Goal: Check status: Check status

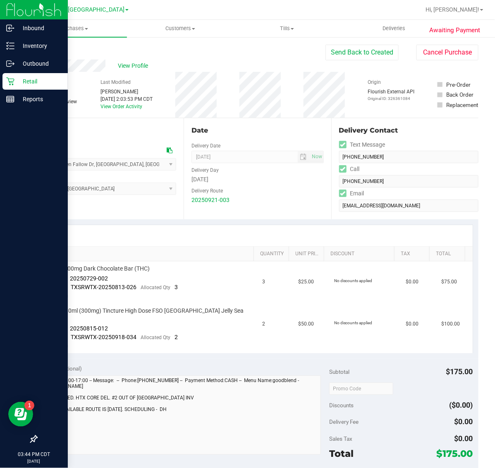
click at [25, 81] on p "Retail" at bounding box center [39, 81] width 50 height 10
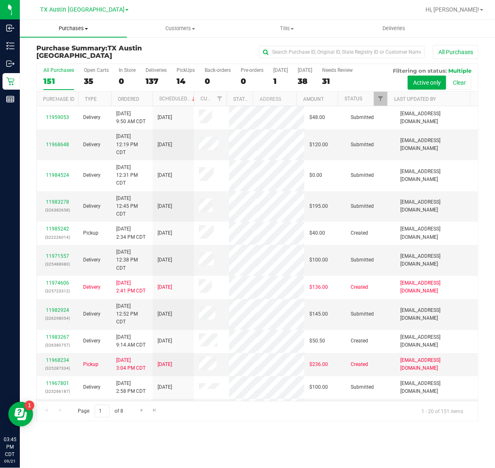
click at [74, 32] on uib-tab-heading "Purchases Summary of purchases Fulfillment All purchases" at bounding box center [73, 28] width 107 height 17
click at [77, 64] on li "Fulfillment" at bounding box center [73, 60] width 107 height 10
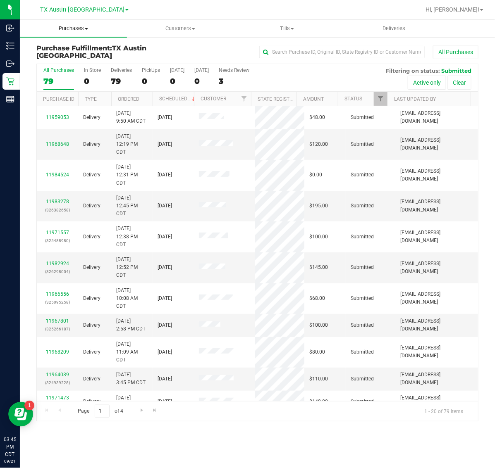
click at [72, 30] on span "Purchases" at bounding box center [73, 28] width 107 height 7
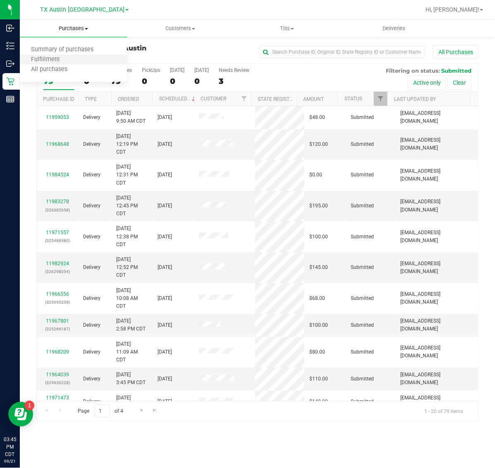
click at [74, 59] on li "Fulfillment" at bounding box center [73, 60] width 107 height 10
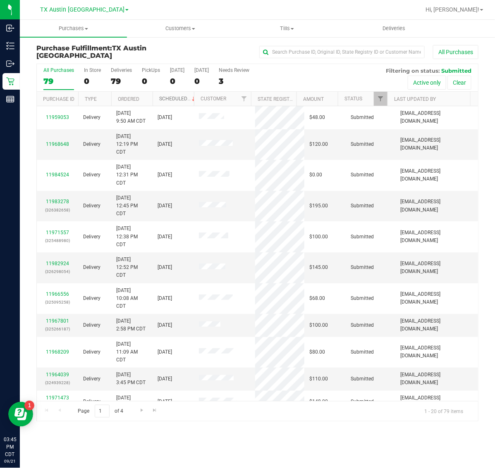
click at [168, 96] on link "Scheduled" at bounding box center [178, 99] width 38 height 6
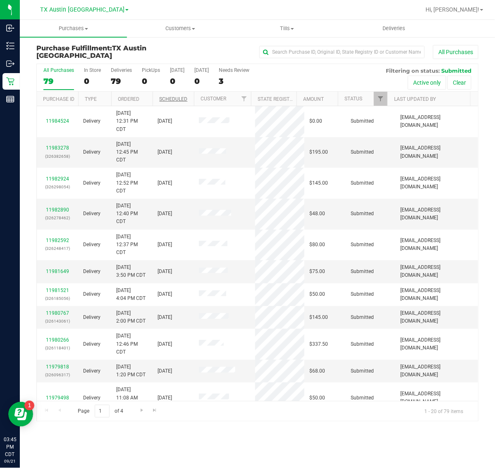
click at [168, 96] on th "Scheduled" at bounding box center [173, 99] width 41 height 14
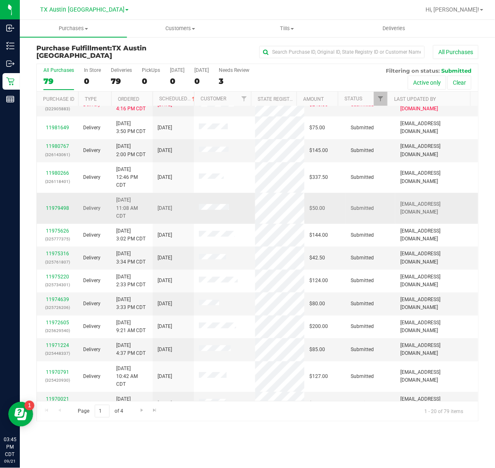
scroll to position [203, 0]
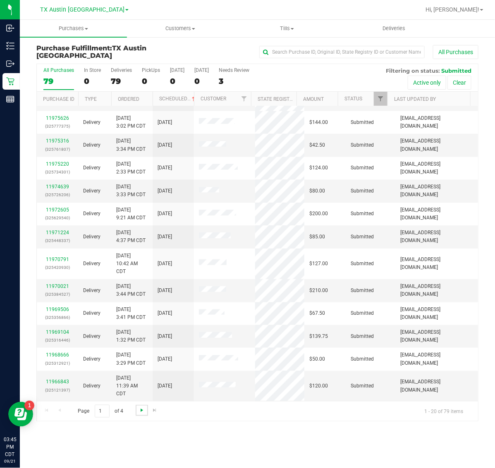
click at [141, 408] on span "Go to the next page" at bounding box center [142, 410] width 7 height 7
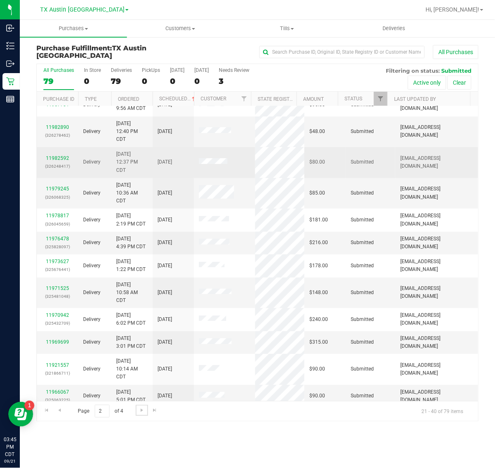
scroll to position [0, 0]
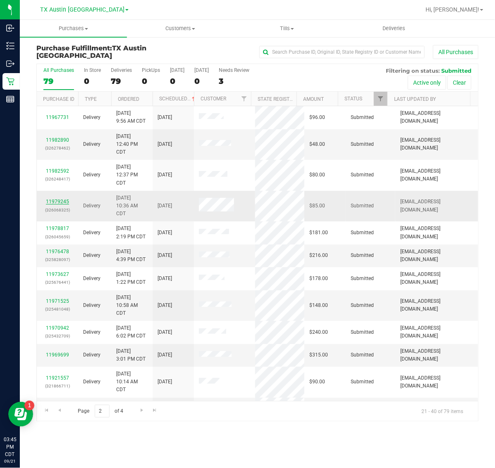
click at [59, 201] on link "11979245" at bounding box center [57, 202] width 23 height 6
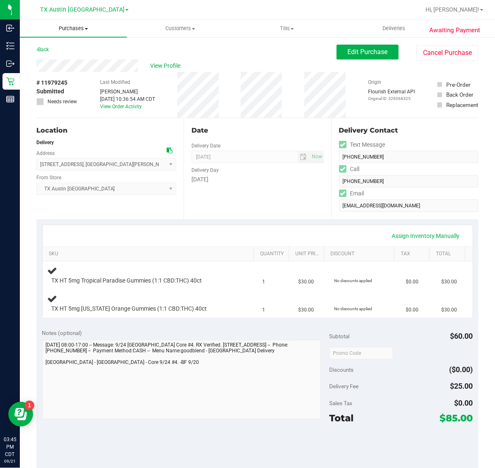
click at [78, 30] on span "Purchases" at bounding box center [73, 28] width 107 height 7
click at [78, 63] on li "Fulfillment" at bounding box center [73, 60] width 107 height 10
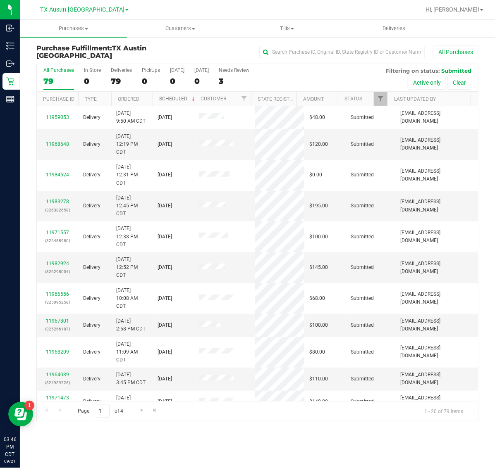
click at [182, 98] on link "Scheduled" at bounding box center [178, 99] width 38 height 6
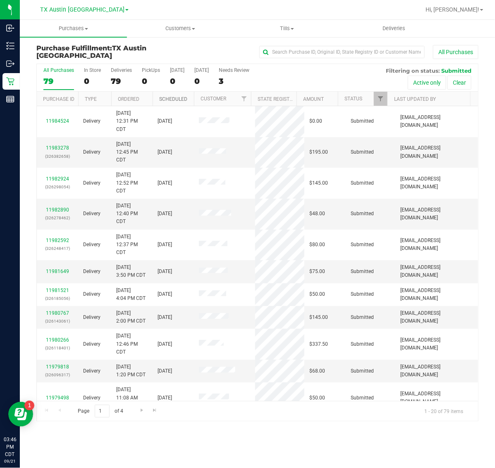
click at [182, 98] on link "Scheduled" at bounding box center [173, 99] width 28 height 6
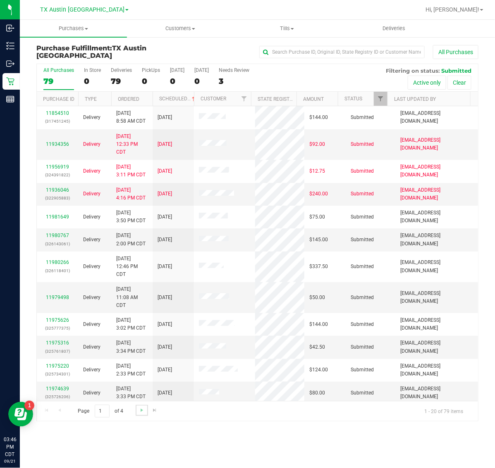
click at [141, 407] on link "Go to the next page" at bounding box center [142, 410] width 12 height 11
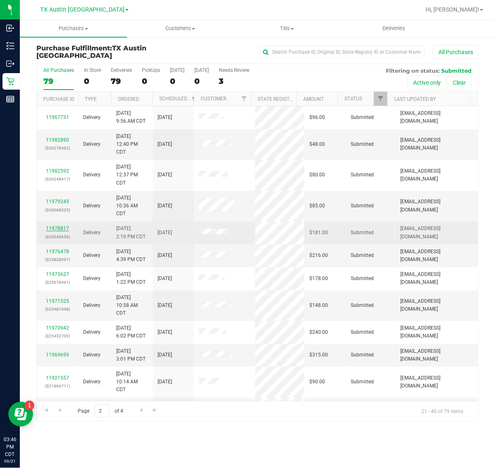
click at [60, 230] on link "11978817" at bounding box center [57, 229] width 23 height 6
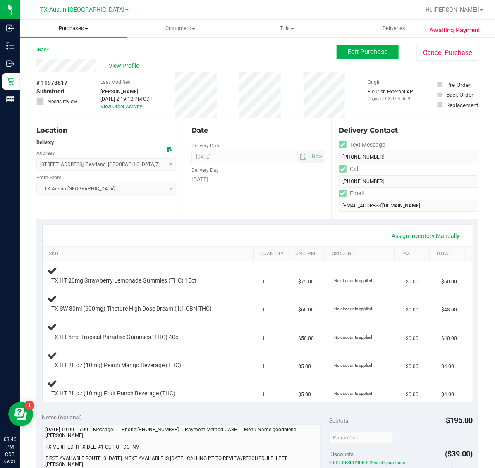
click at [71, 31] on span "Purchases" at bounding box center [73, 28] width 107 height 7
click at [77, 60] on li "Fulfillment" at bounding box center [73, 60] width 107 height 10
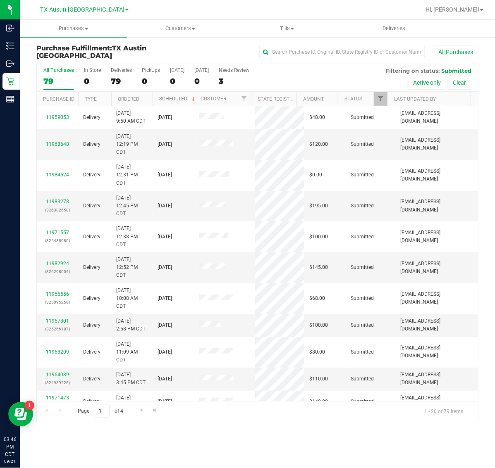
click at [166, 98] on link "Scheduled" at bounding box center [178, 99] width 38 height 6
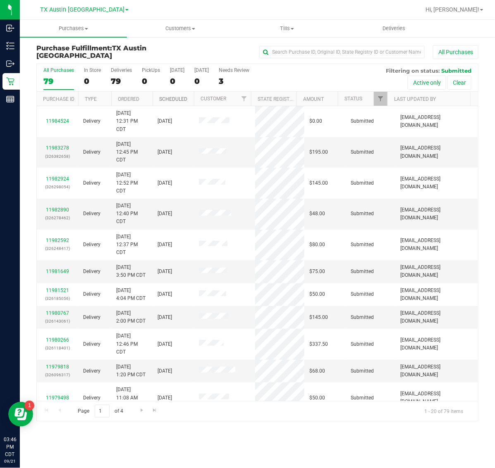
click at [166, 98] on link "Scheduled" at bounding box center [173, 99] width 28 height 6
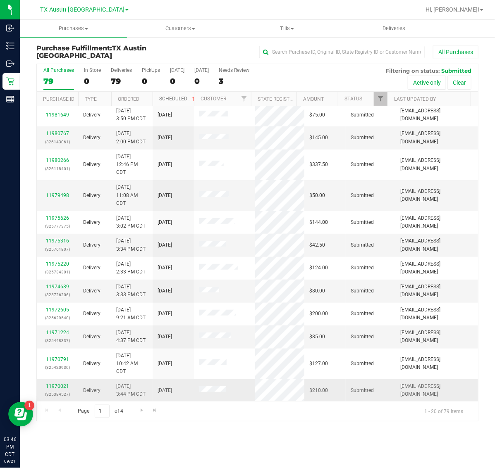
scroll to position [103, 0]
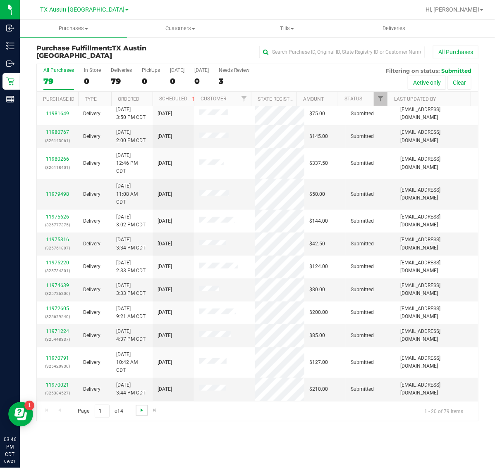
click at [143, 410] on span "Go to the next page" at bounding box center [142, 410] width 7 height 7
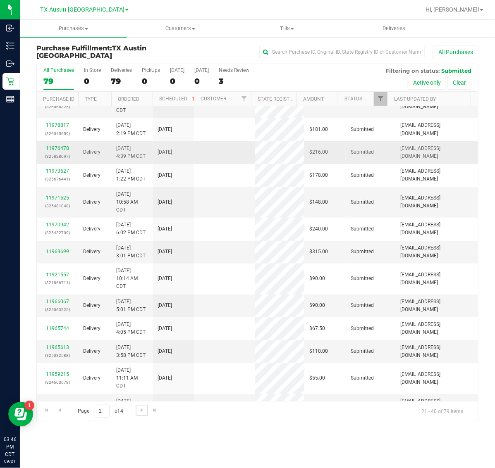
scroll to position [0, 0]
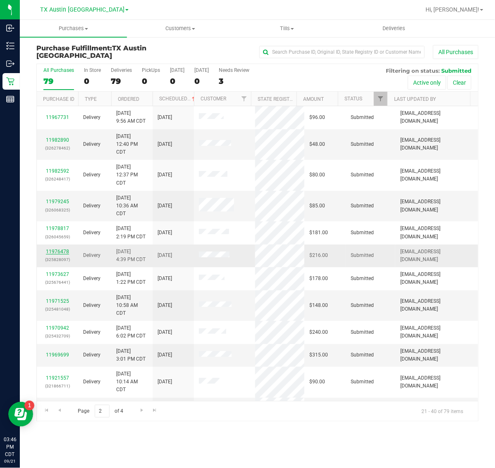
click at [56, 251] on link "11976478" at bounding box center [57, 252] width 23 height 6
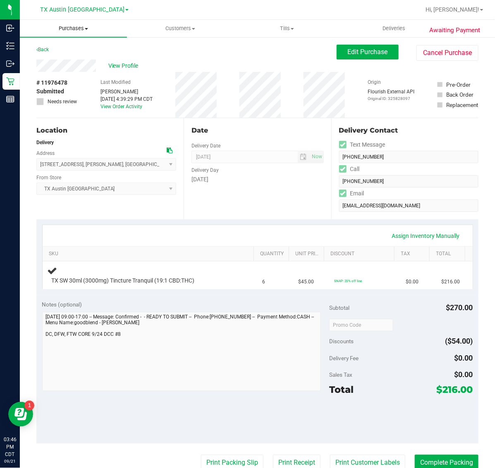
click at [63, 27] on span "Purchases" at bounding box center [73, 28] width 107 height 7
click at [72, 58] on li "Fulfillment" at bounding box center [73, 60] width 107 height 10
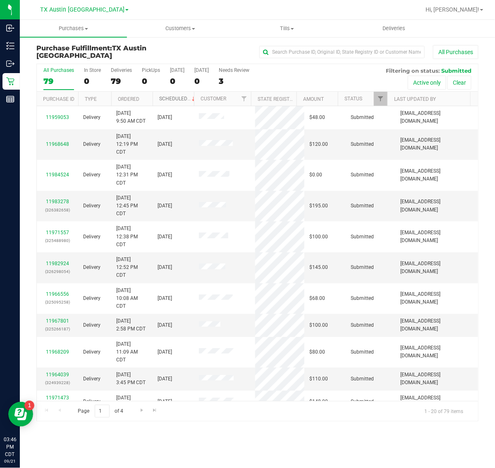
click at [174, 98] on link "Scheduled" at bounding box center [178, 99] width 38 height 6
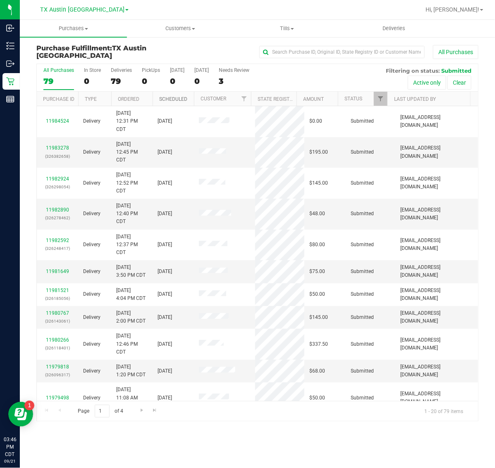
click at [174, 98] on link "Scheduled" at bounding box center [173, 99] width 28 height 6
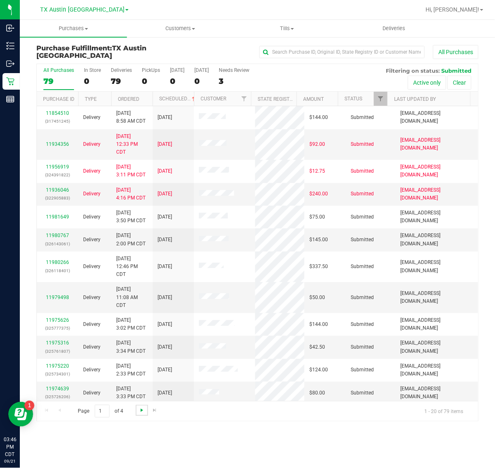
click at [143, 409] on span "Go to the next page" at bounding box center [142, 410] width 7 height 7
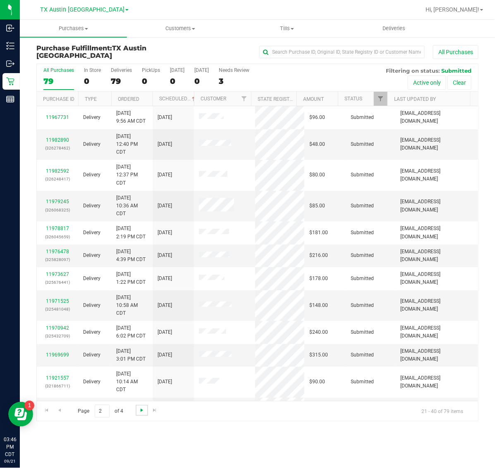
click at [143, 409] on span "Go to the next page" at bounding box center [142, 410] width 7 height 7
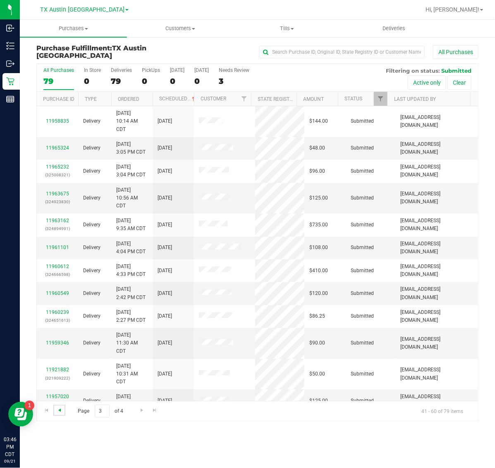
click at [60, 409] on span "Go to the previous page" at bounding box center [59, 410] width 7 height 7
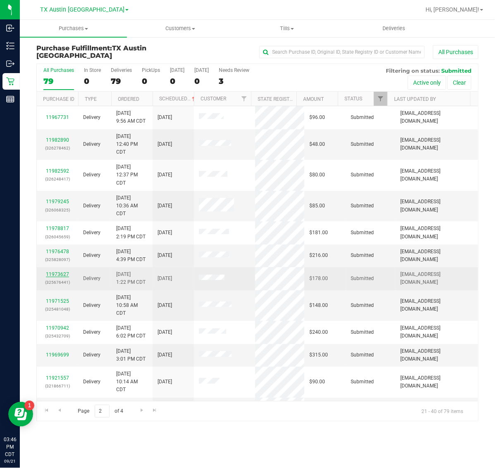
click at [59, 274] on link "11973627" at bounding box center [57, 275] width 23 height 6
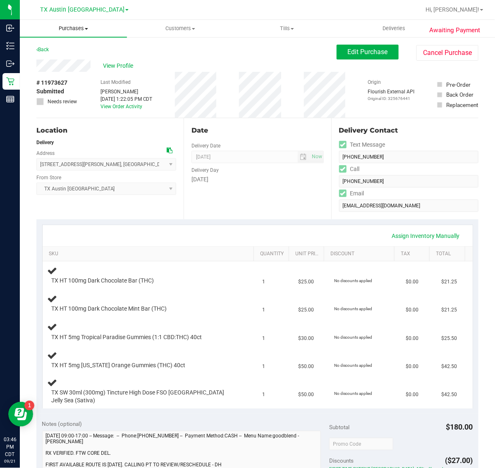
click at [75, 35] on uib-tab-heading "Purchases Summary of purchases Fulfillment All purchases" at bounding box center [73, 28] width 107 height 17
click at [83, 55] on li "Fulfillment" at bounding box center [73, 60] width 107 height 10
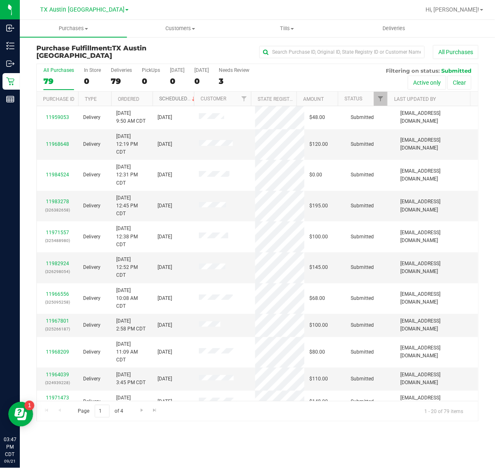
click at [173, 100] on link "Scheduled" at bounding box center [178, 99] width 38 height 6
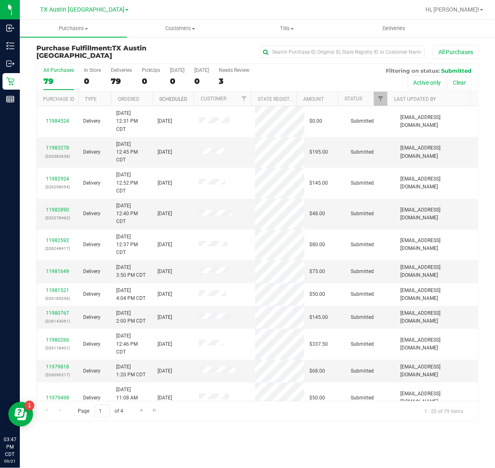
click at [173, 100] on link "Scheduled" at bounding box center [173, 99] width 28 height 6
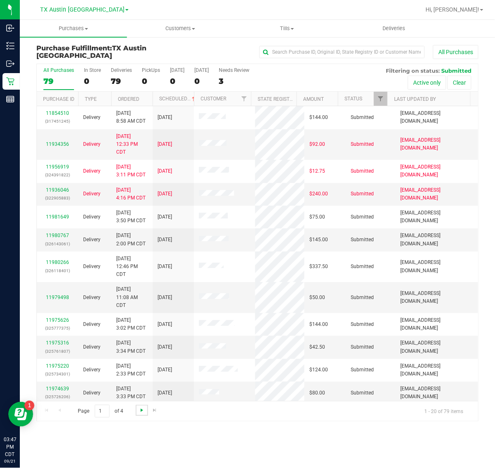
click at [140, 411] on span "Go to the next page" at bounding box center [142, 410] width 7 height 7
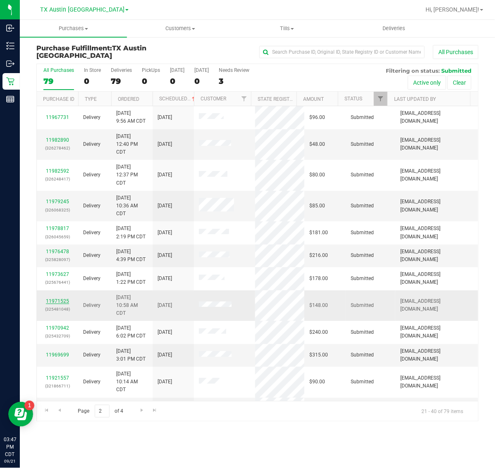
click at [59, 303] on link "11971525" at bounding box center [57, 302] width 23 height 6
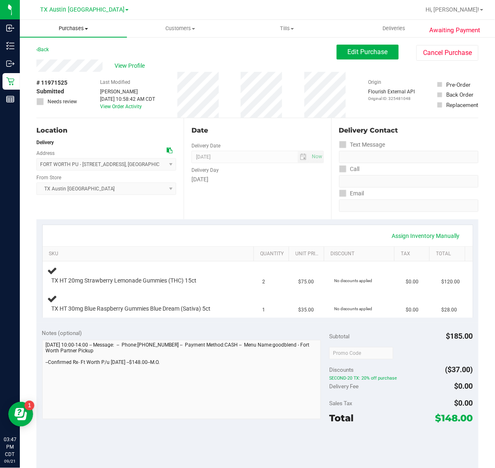
click at [65, 34] on uib-tab-heading "Purchases Summary of purchases Fulfillment All purchases" at bounding box center [73, 28] width 107 height 17
click at [66, 58] on span "Fulfillment" at bounding box center [45, 59] width 51 height 7
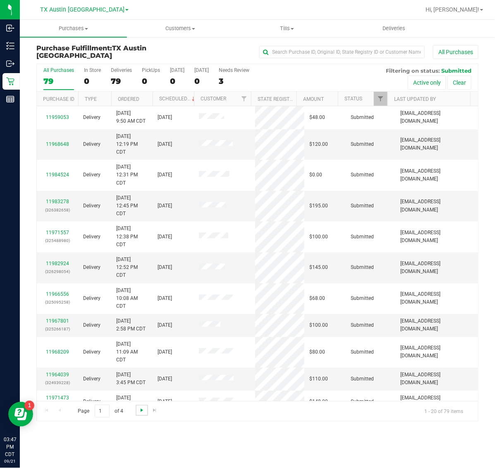
click at [143, 410] on span "Go to the next page" at bounding box center [142, 410] width 7 height 7
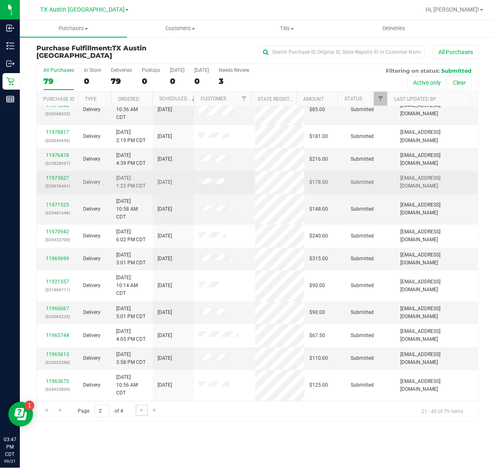
scroll to position [155, 0]
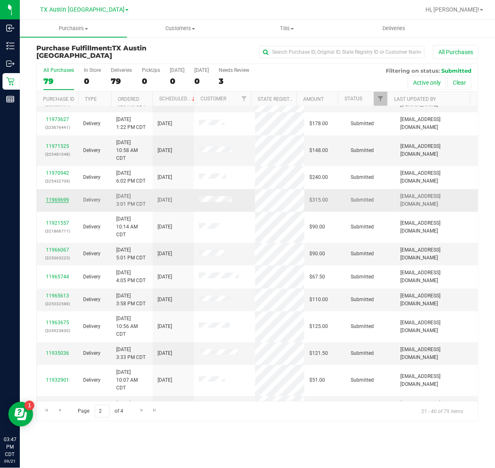
click at [61, 199] on link "11969699" at bounding box center [57, 200] width 23 height 6
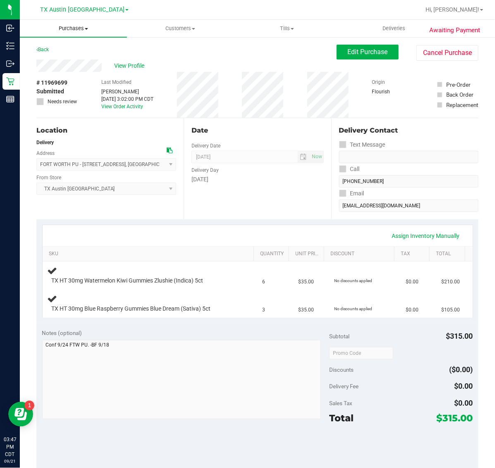
click at [69, 26] on span "Purchases" at bounding box center [73, 28] width 107 height 7
click at [74, 59] on li "Fulfillment" at bounding box center [73, 60] width 107 height 10
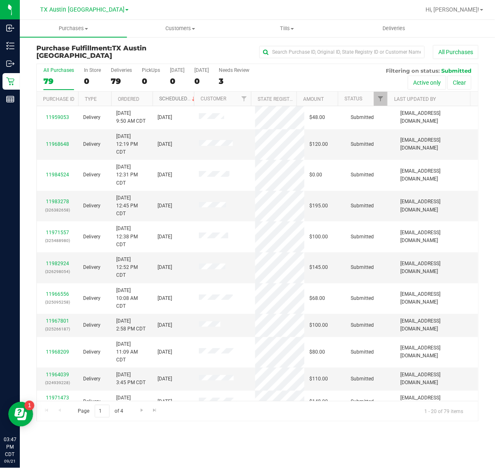
click at [167, 98] on link "Scheduled" at bounding box center [178, 99] width 38 height 6
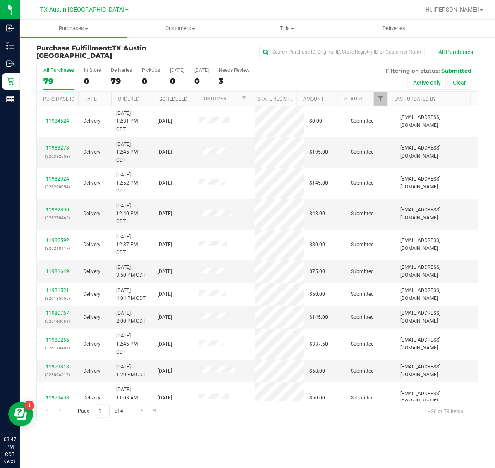
click at [167, 98] on link "Scheduled" at bounding box center [173, 99] width 28 height 6
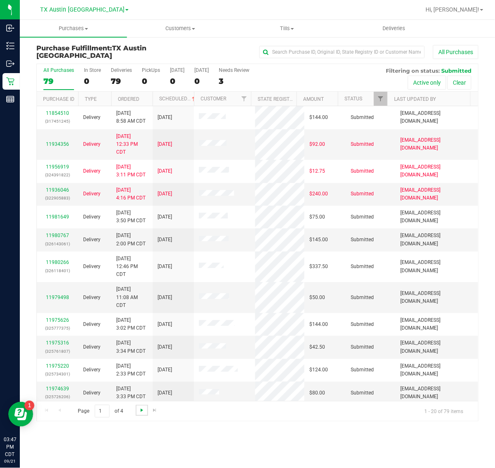
click at [139, 408] on span "Go to the next page" at bounding box center [142, 410] width 7 height 7
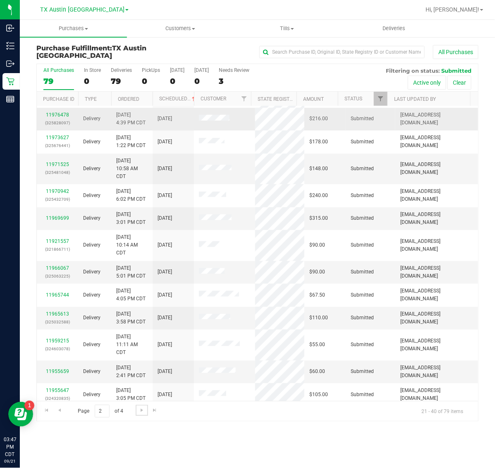
scroll to position [155, 0]
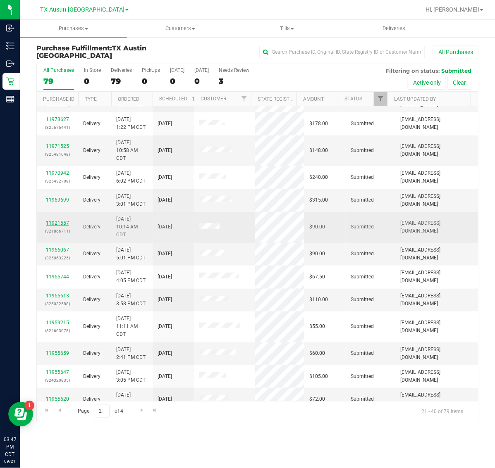
click at [59, 222] on link "11921557" at bounding box center [57, 223] width 23 height 6
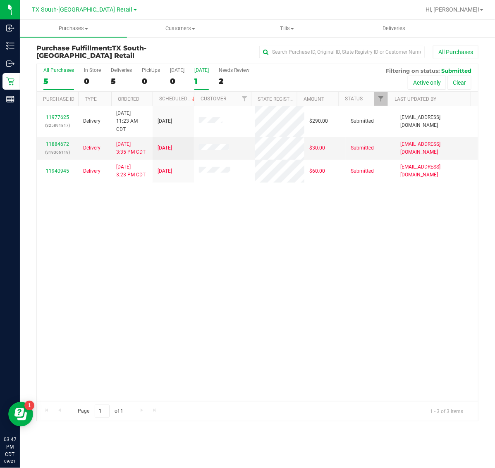
click at [201, 79] on div "1" at bounding box center [201, 81] width 14 height 10
click at [0, 0] on input "[DATE] 1" at bounding box center [0, 0] width 0 height 0
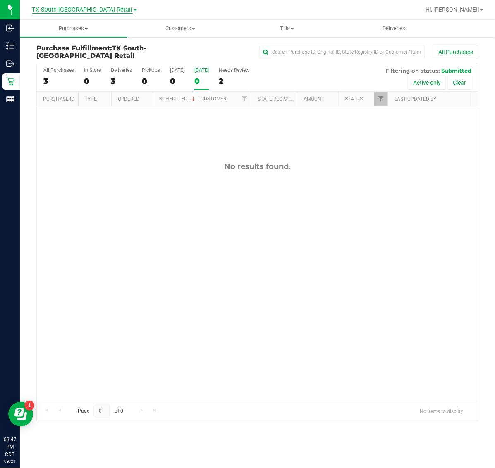
click at [73, 10] on span "TX South-[GEOGRAPHIC_DATA] Retail" at bounding box center [82, 9] width 100 height 7
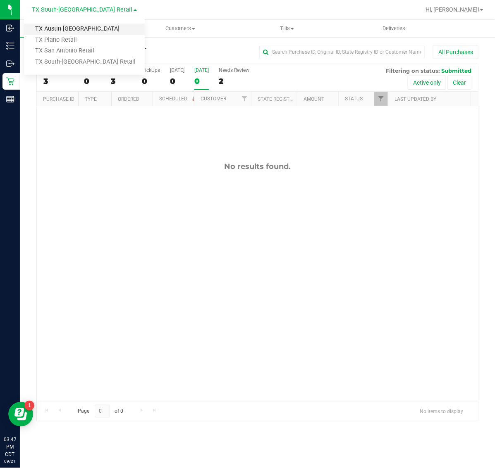
click at [71, 26] on link "TX Austin [GEOGRAPHIC_DATA]" at bounding box center [84, 29] width 121 height 11
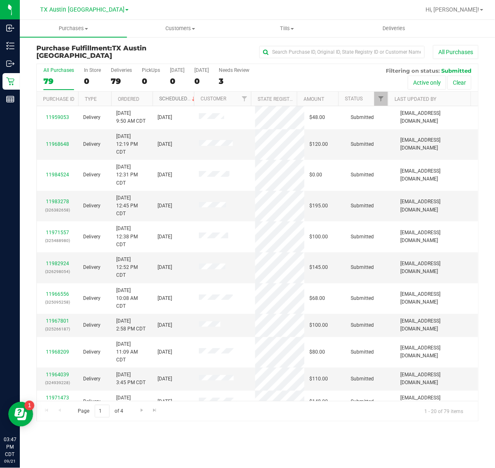
click at [173, 99] on link "Scheduled" at bounding box center [178, 99] width 38 height 6
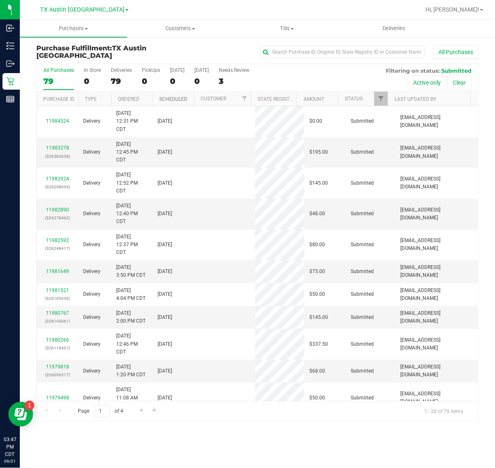
click at [173, 99] on link "Scheduled" at bounding box center [173, 99] width 28 height 6
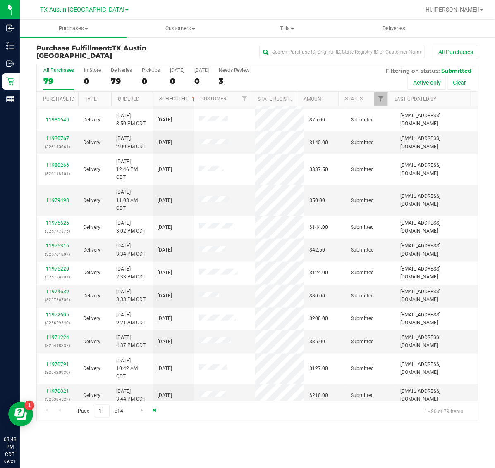
scroll to position [103, 0]
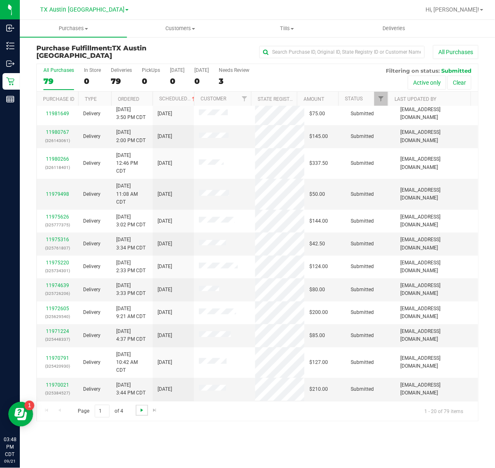
click at [143, 412] on span "Go to the next page" at bounding box center [142, 410] width 7 height 7
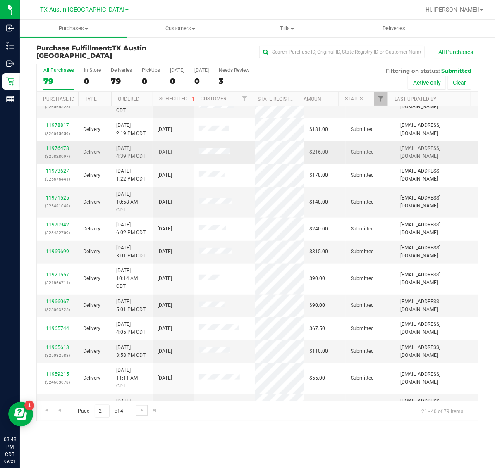
scroll to position [155, 0]
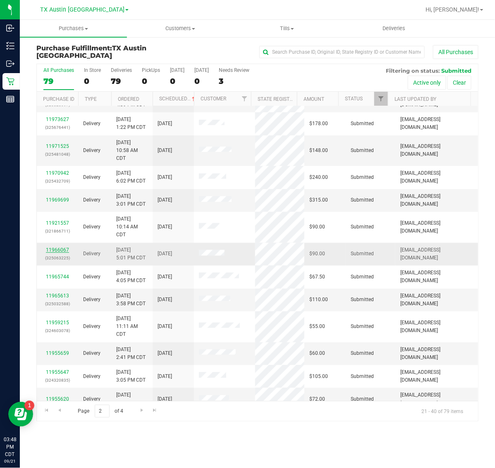
click at [59, 250] on link "11966067" at bounding box center [57, 250] width 23 height 6
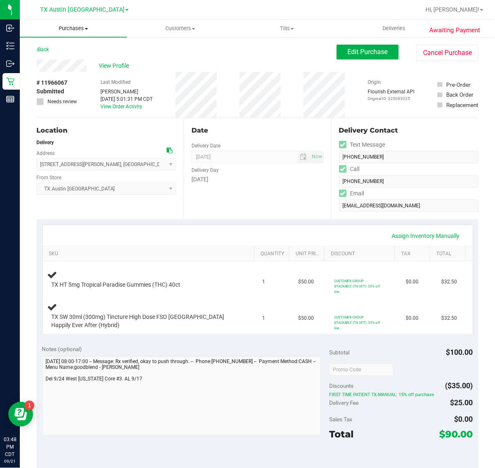
click at [67, 28] on span "Purchases" at bounding box center [73, 28] width 107 height 7
click at [67, 61] on span "Fulfillment" at bounding box center [45, 59] width 51 height 7
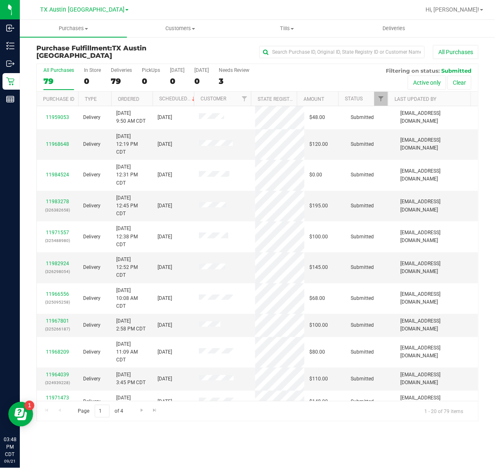
click at [173, 92] on th "Scheduled" at bounding box center [173, 99] width 41 height 14
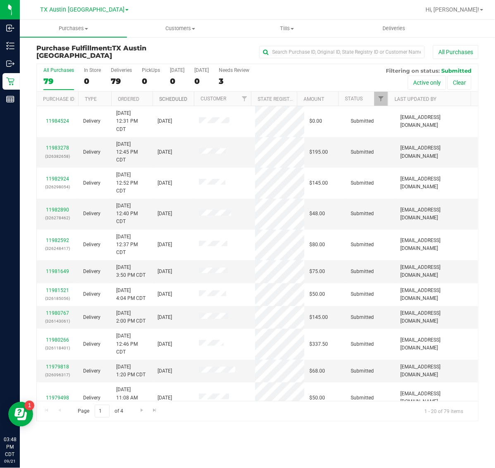
click at [171, 100] on link "Scheduled" at bounding box center [173, 99] width 28 height 6
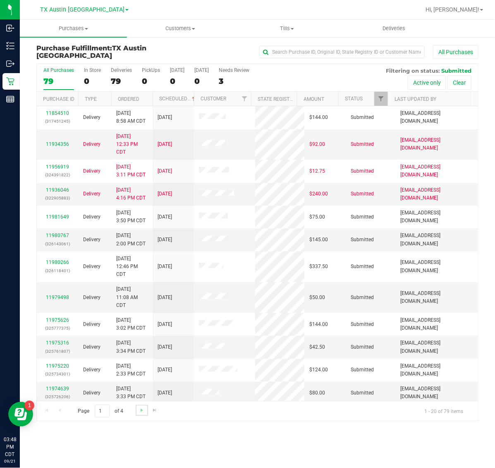
click at [143, 406] on link "Go to the next page" at bounding box center [142, 410] width 12 height 11
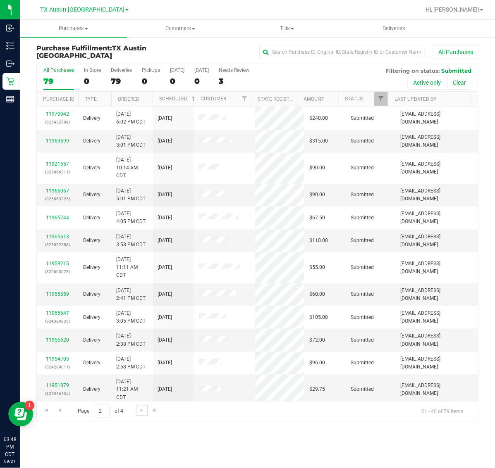
scroll to position [220, 0]
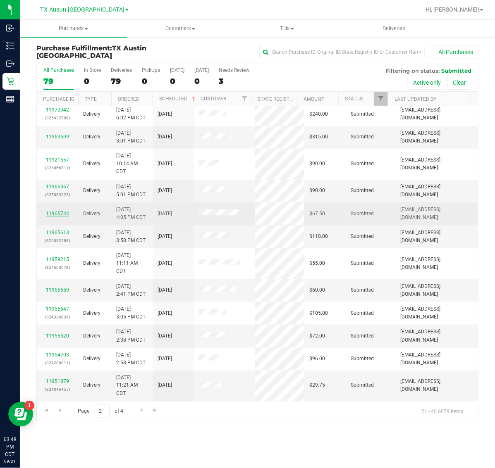
click at [59, 213] on link "11965744" at bounding box center [57, 214] width 23 height 6
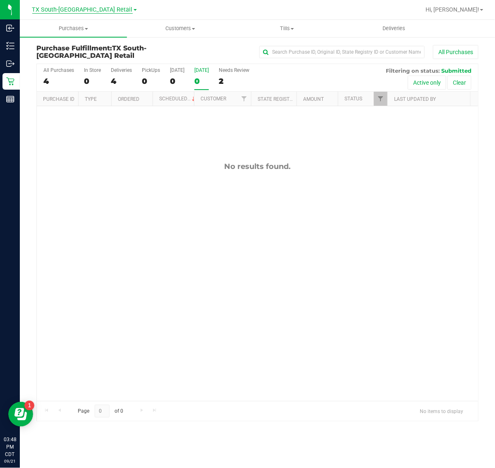
click at [67, 6] on span "TX South-[GEOGRAPHIC_DATA] Retail" at bounding box center [82, 9] width 100 height 7
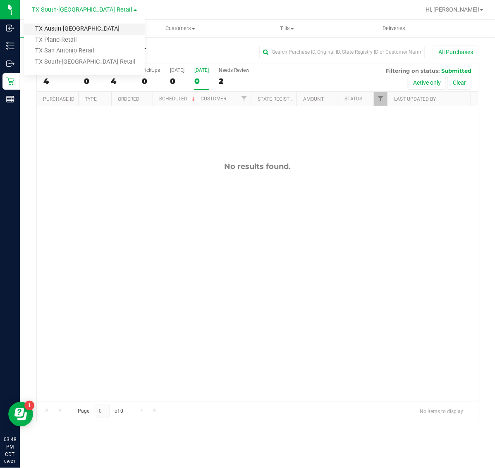
click at [73, 25] on link "TX Austin [GEOGRAPHIC_DATA]" at bounding box center [84, 29] width 121 height 11
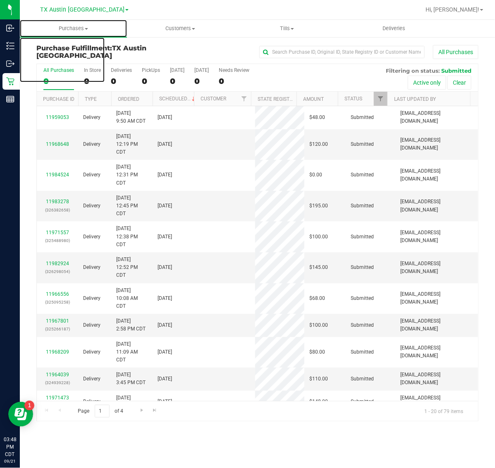
click at [75, 28] on span "Purchases" at bounding box center [73, 28] width 107 height 7
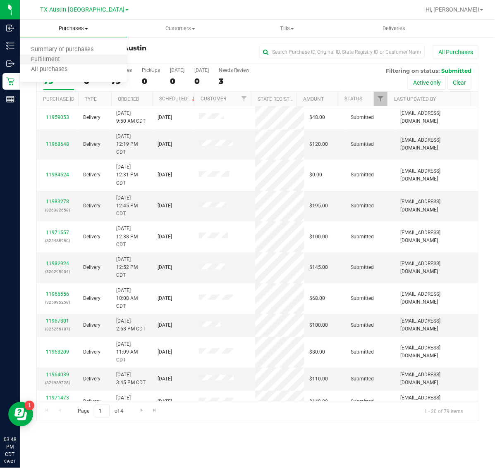
click at [77, 58] on li "Fulfillment" at bounding box center [73, 60] width 107 height 10
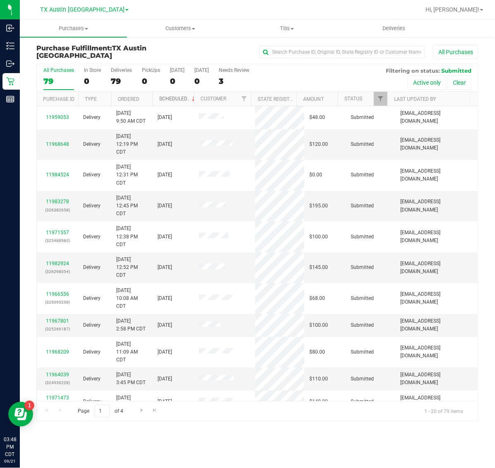
click at [174, 99] on link "Scheduled" at bounding box center [178, 99] width 38 height 6
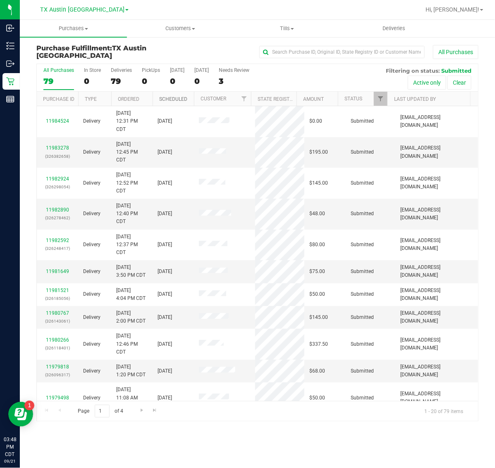
click at [174, 99] on link "Scheduled" at bounding box center [173, 99] width 28 height 6
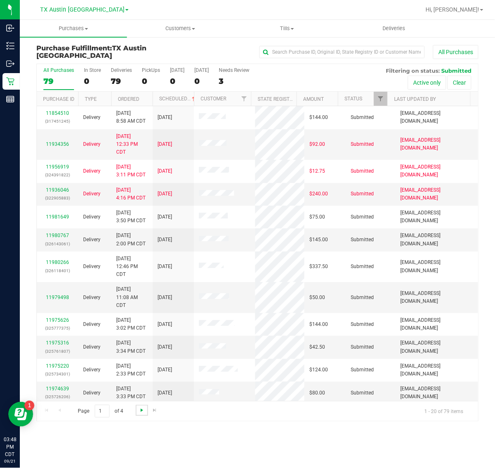
click at [139, 412] on span "Go to the next page" at bounding box center [142, 410] width 7 height 7
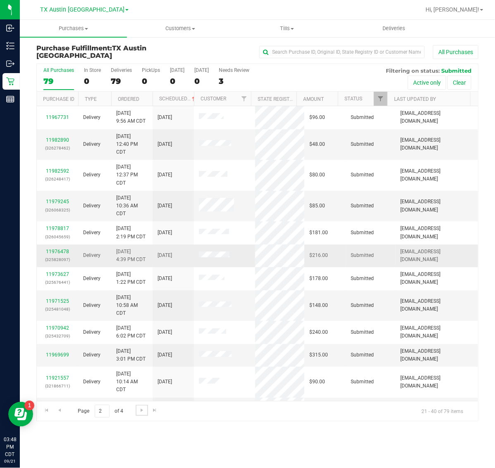
scroll to position [220, 0]
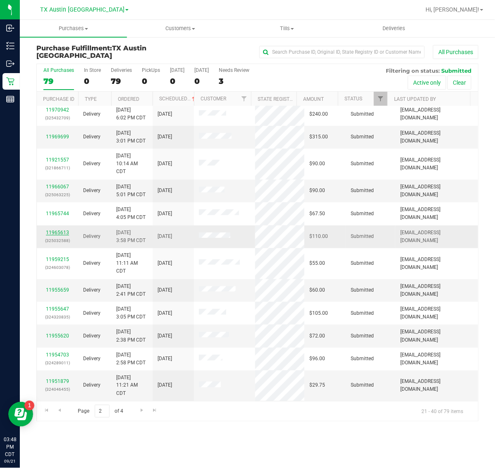
click at [61, 234] on link "11965613" at bounding box center [57, 233] width 23 height 6
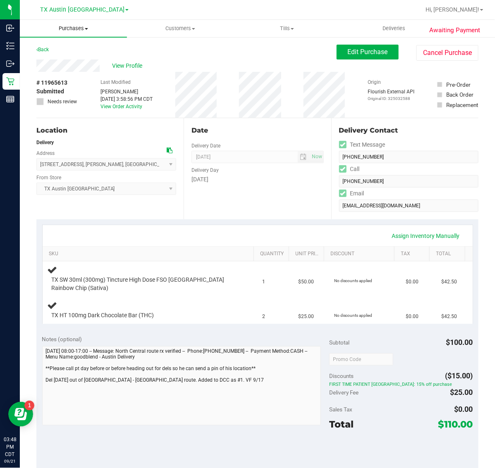
click at [64, 31] on span "Purchases" at bounding box center [73, 28] width 107 height 7
click at [66, 59] on span "Fulfillment" at bounding box center [45, 59] width 51 height 7
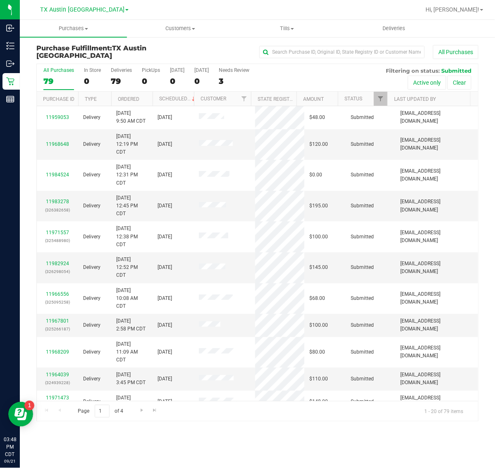
click at [167, 102] on th "Scheduled" at bounding box center [173, 99] width 41 height 14
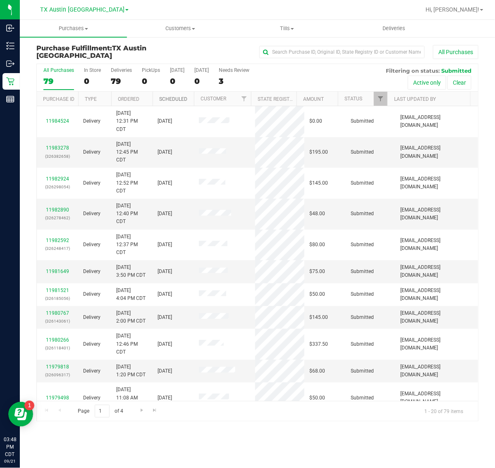
click at [170, 98] on link "Scheduled" at bounding box center [173, 99] width 28 height 6
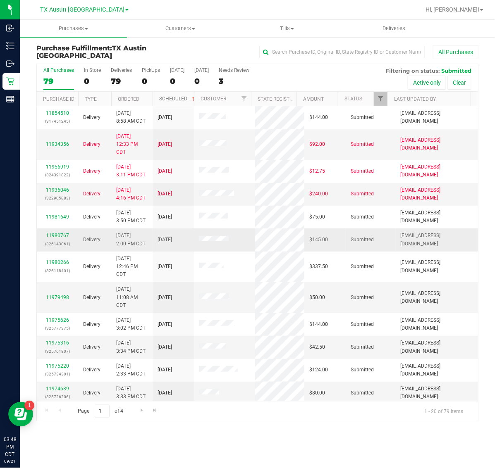
scroll to position [203, 0]
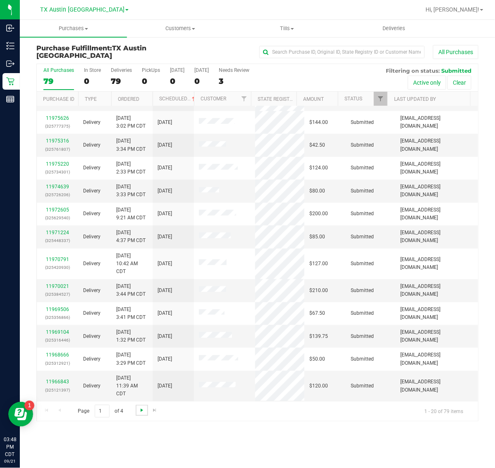
click at [141, 410] on span "Go to the next page" at bounding box center [142, 410] width 7 height 7
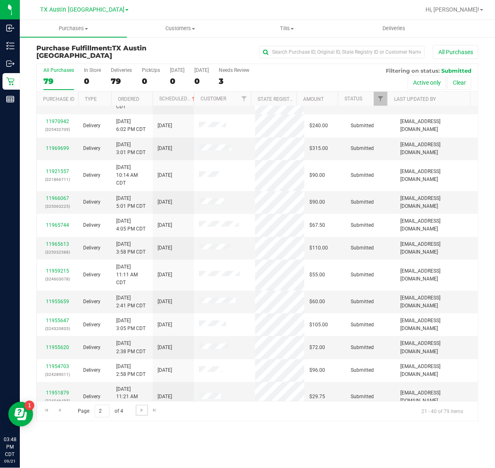
scroll to position [220, 0]
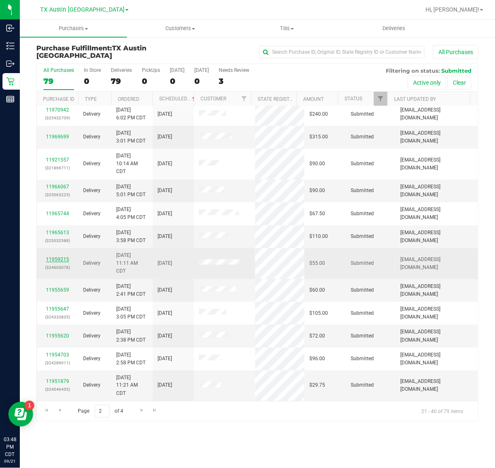
click at [57, 261] on link "11959215" at bounding box center [57, 260] width 23 height 6
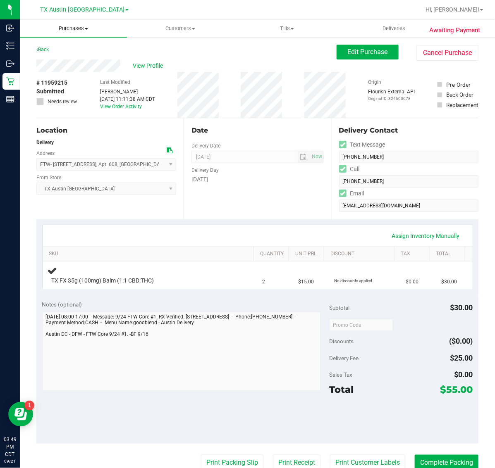
click at [63, 34] on uib-tab-heading "Purchases Summary of purchases Fulfillment All purchases" at bounding box center [73, 28] width 107 height 17
click at [71, 56] on li "Fulfillment" at bounding box center [73, 60] width 107 height 10
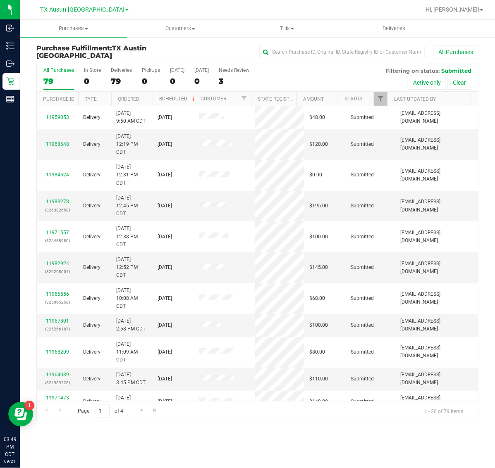
click at [182, 100] on link "Scheduled" at bounding box center [178, 99] width 38 height 6
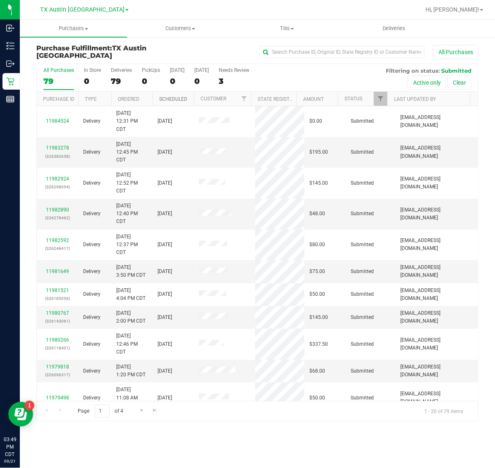
click at [182, 100] on link "Scheduled" at bounding box center [173, 99] width 28 height 6
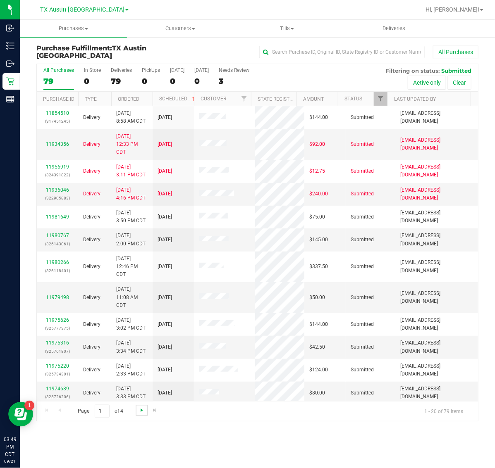
click at [144, 412] on span "Go to the next page" at bounding box center [142, 410] width 7 height 7
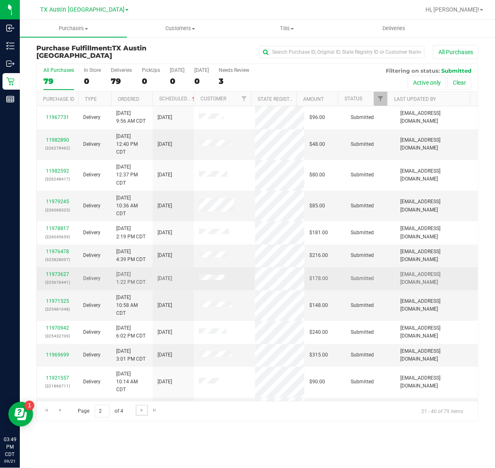
scroll to position [220, 0]
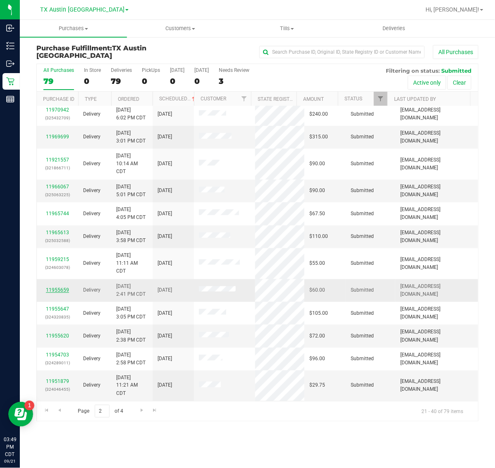
click at [59, 292] on link "11955659" at bounding box center [57, 290] width 23 height 6
